Goal: Check status: Check status

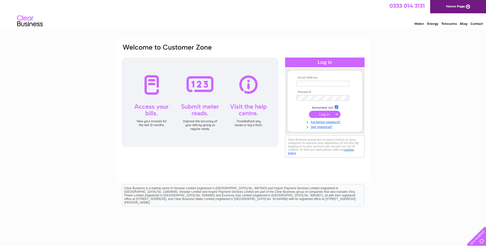
type input "[PERSON_NAME][EMAIL_ADDRESS][DOMAIN_NAME]"
click at [327, 116] on input "submit" at bounding box center [325, 114] width 32 height 7
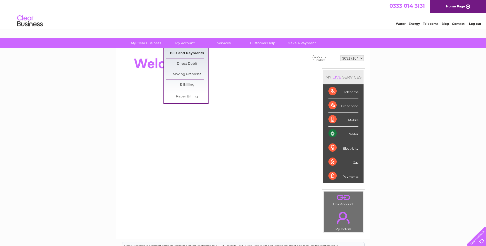
click at [178, 51] on link "Bills and Payments" at bounding box center [187, 53] width 42 height 10
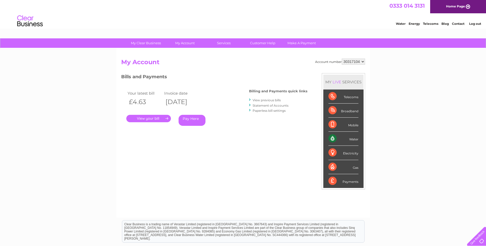
click at [149, 118] on link "." at bounding box center [148, 118] width 45 height 7
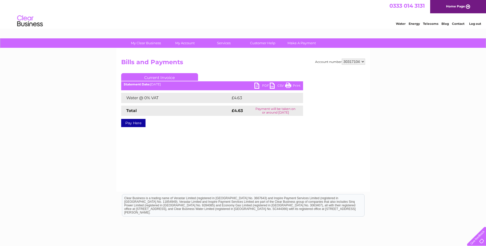
click at [257, 85] on link "PDF" at bounding box center [261, 86] width 15 height 7
